Goal: Task Accomplishment & Management: Manage account settings

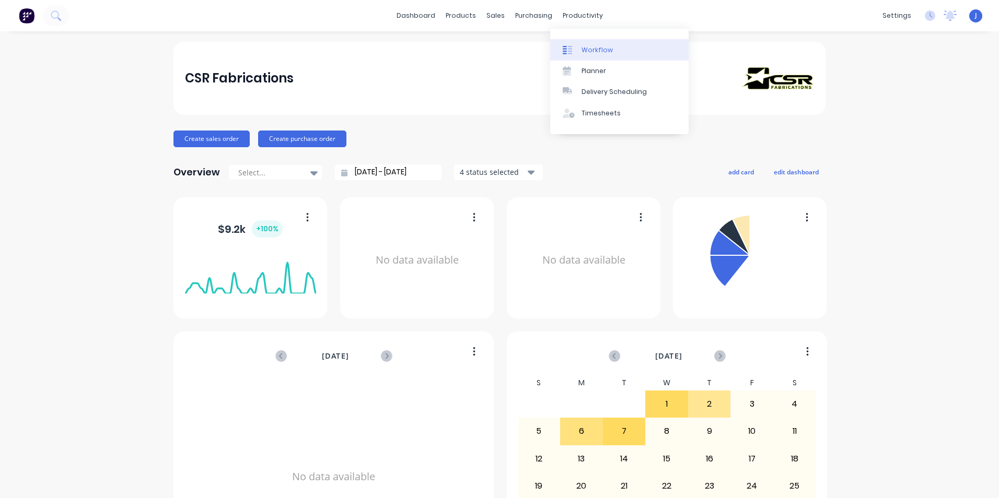
click at [596, 53] on div "Workflow" at bounding box center [597, 49] width 31 height 9
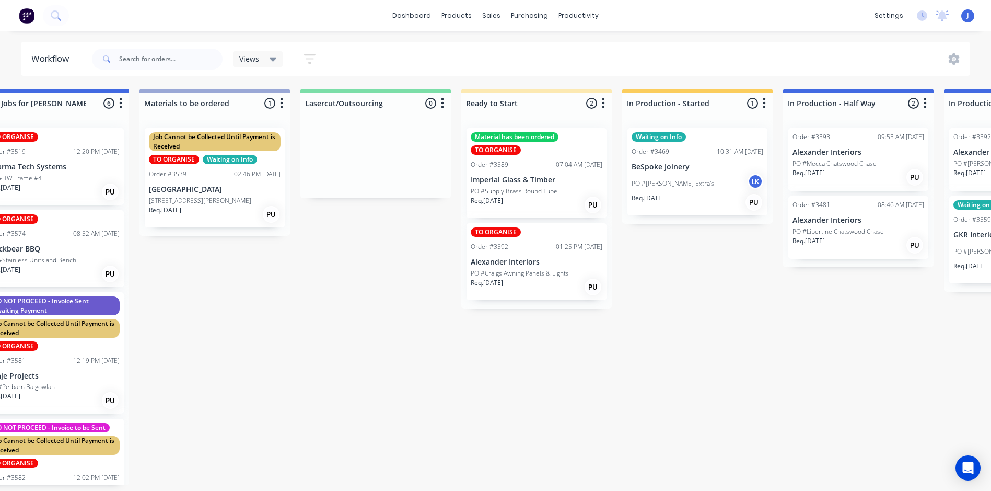
scroll to position [0, 525]
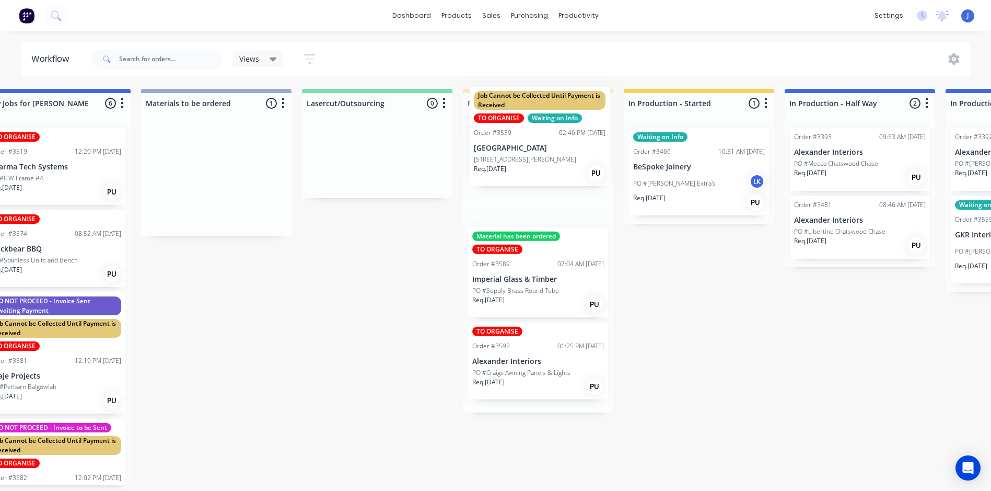
drag, startPoint x: 227, startPoint y: 199, endPoint x: 554, endPoint y: 161, distance: 329.8
click at [557, 158] on div "Submitted 17 Status colour #FFFFFF hex #FFFFFF Save Cancel Summaries Total orde…" at bounding box center [868, 287] width 2803 height 396
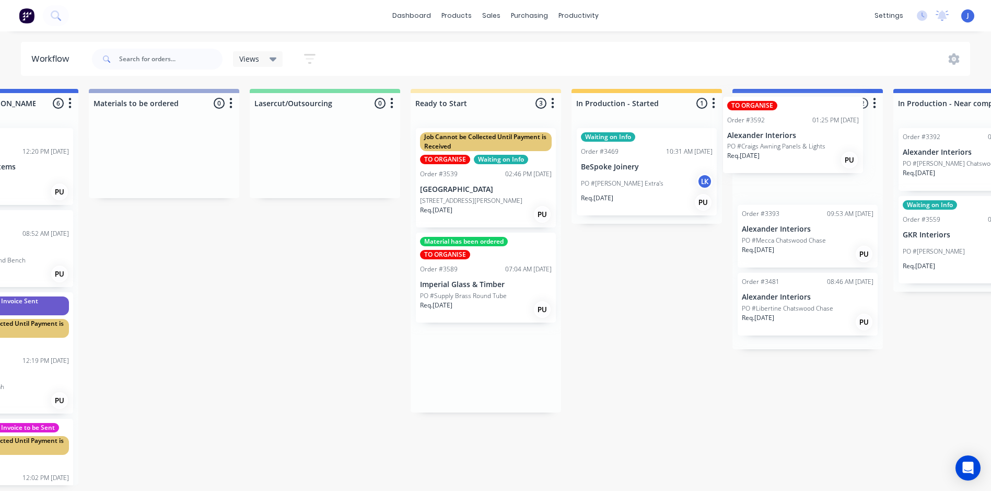
drag, startPoint x: 529, startPoint y: 371, endPoint x: 788, endPoint y: 140, distance: 346.8
click at [788, 140] on div "Submitted 17 Status colour #FFFFFF hex #FFFFFF Save Cancel Summaries Total orde…" at bounding box center [816, 287] width 2803 height 396
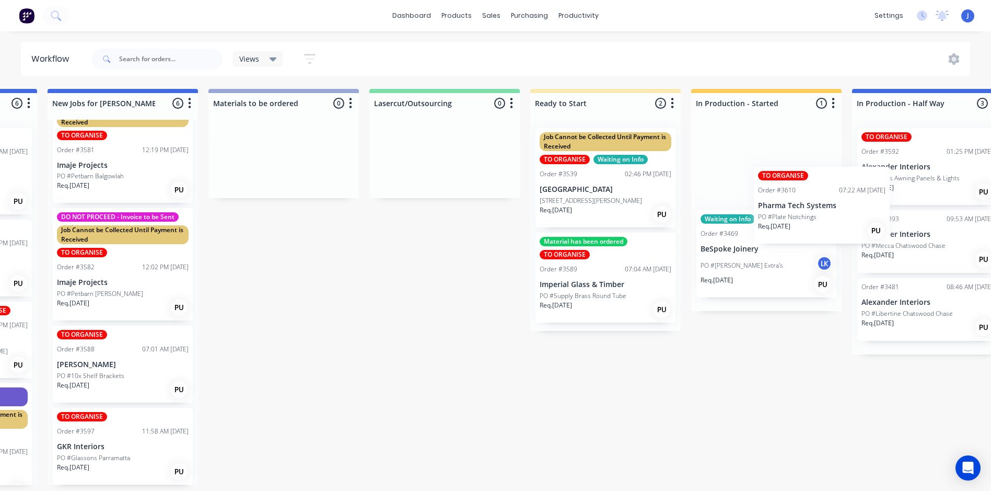
scroll to position [2, 459]
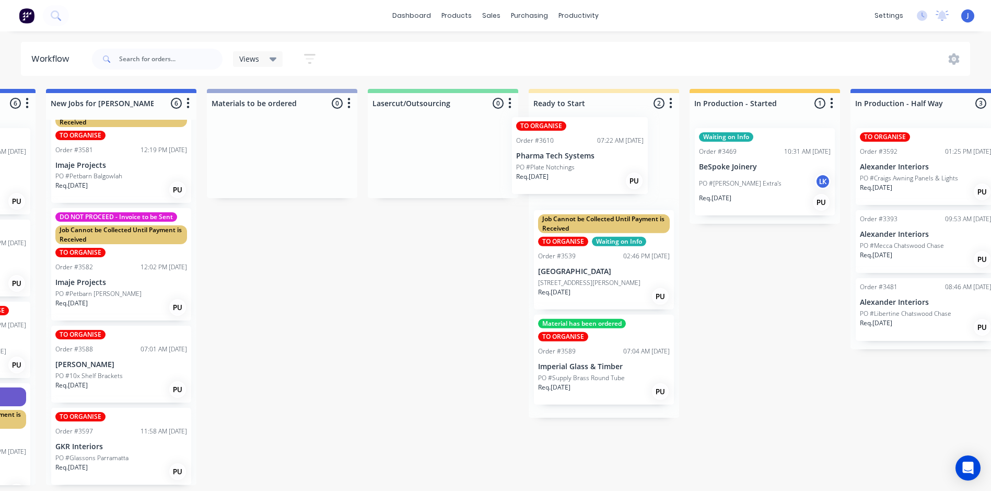
drag, startPoint x: 67, startPoint y: 270, endPoint x: 559, endPoint y: 162, distance: 502.8
click at [559, 162] on div "Submitted 17 Status colour #FFFFFF hex #FFFFFF Save Cancel Summaries Total orde…" at bounding box center [934, 287] width 2803 height 396
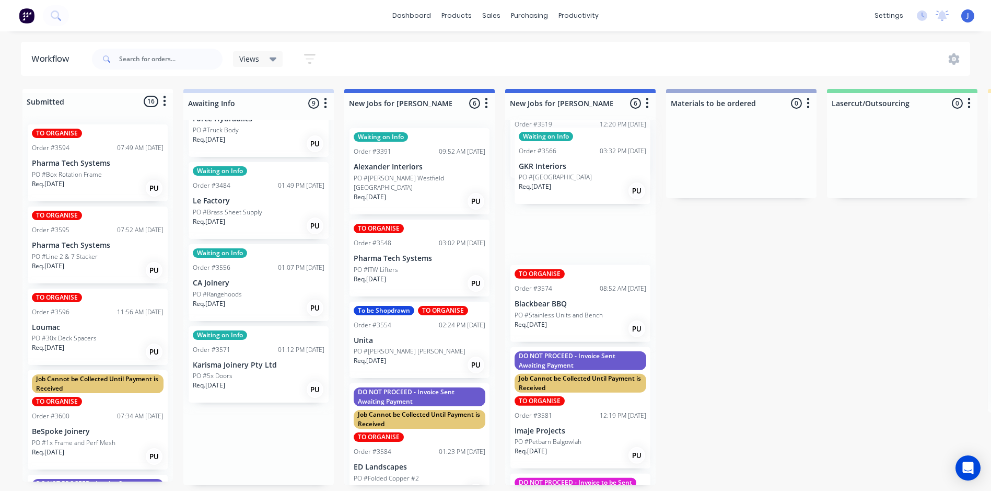
scroll to position [0, 0]
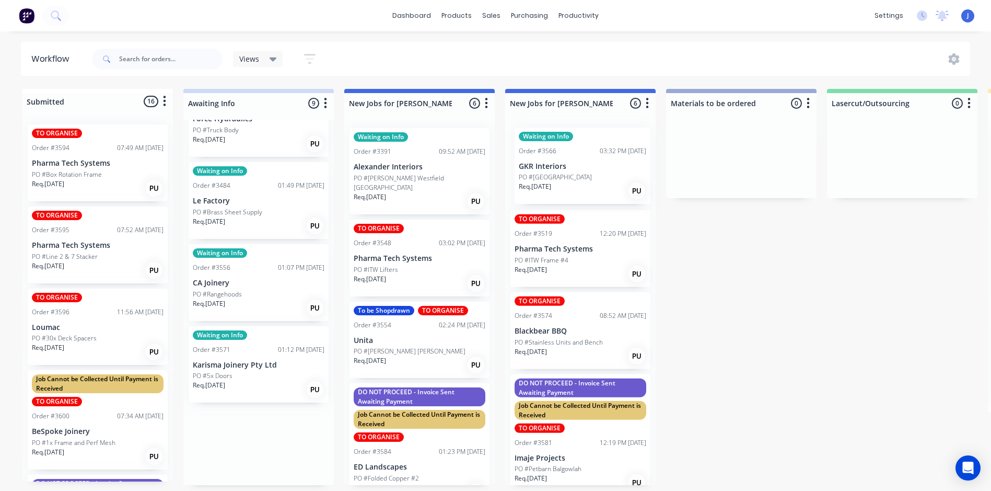
drag, startPoint x: 247, startPoint y: 383, endPoint x: 574, endPoint y: 181, distance: 384.3
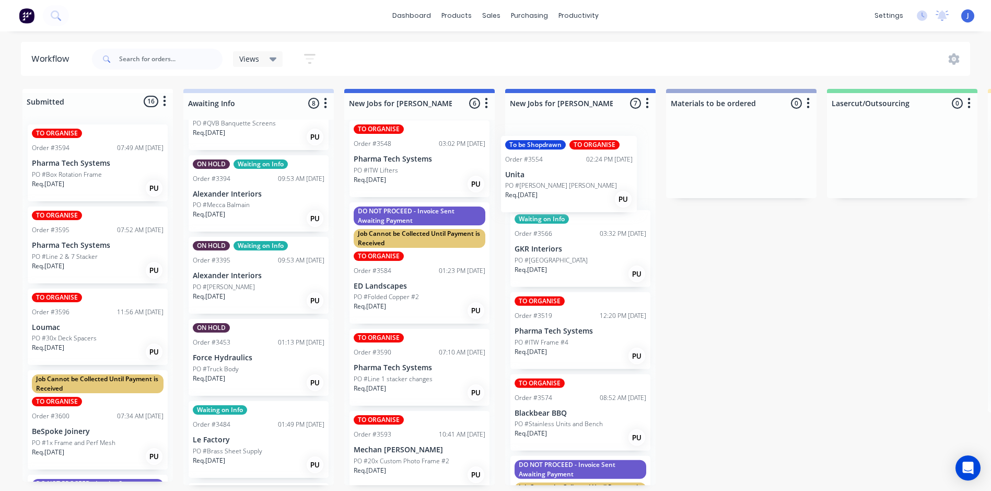
scroll to position [98, 0]
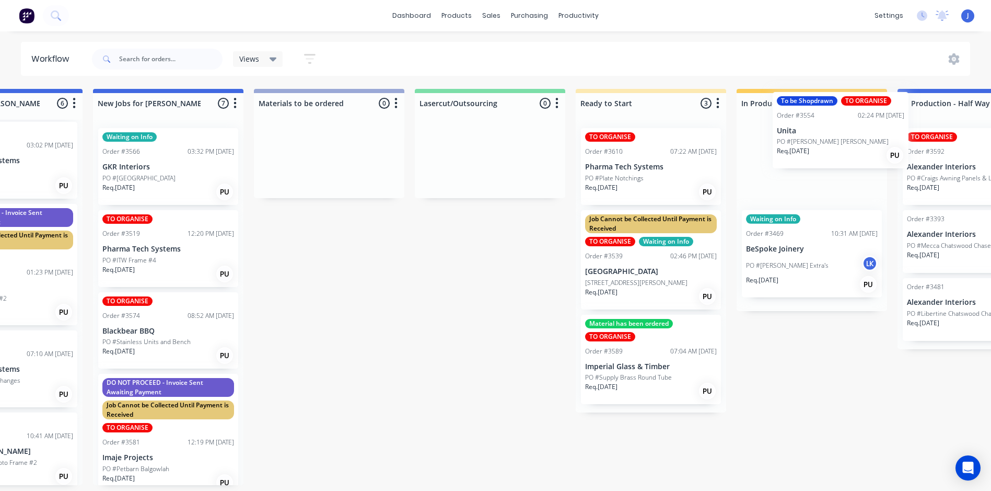
drag, startPoint x: 398, startPoint y: 231, endPoint x: 763, endPoint y: 137, distance: 377.2
click at [769, 138] on div "Submitted 16 Status colour #FFFFFF hex #FFFFFF Save Cancel Summaries Total orde…" at bounding box center [981, 287] width 2803 height 396
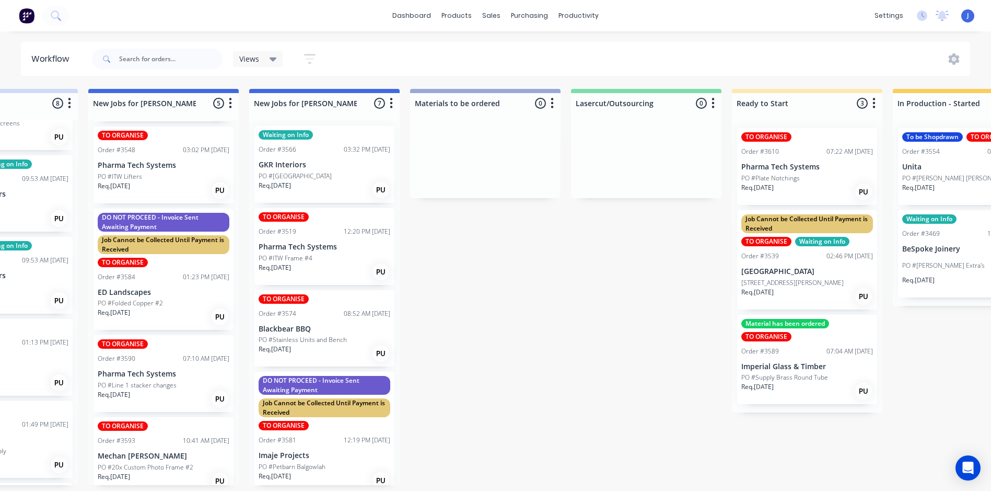
scroll to position [0, 0]
